Goal: Task Accomplishment & Management: Use online tool/utility

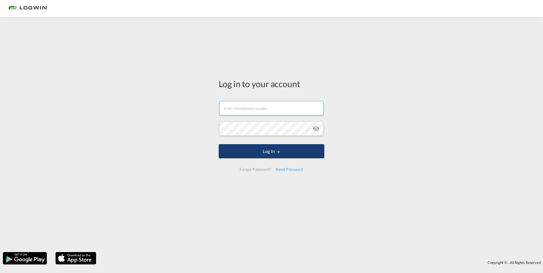
type input "[PERSON_NAME][EMAIL_ADDRESS][PERSON_NAME][DOMAIN_NAME]"
click at [272, 151] on button "Log In" at bounding box center [272, 151] width 106 height 14
